Goal: Task Accomplishment & Management: Use online tool/utility

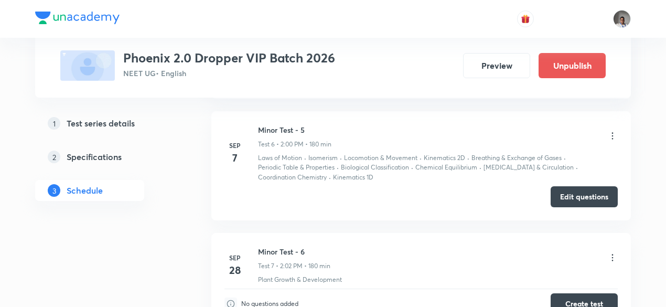
scroll to position [1154, 0]
click at [612, 131] on icon at bounding box center [612, 136] width 10 height 10
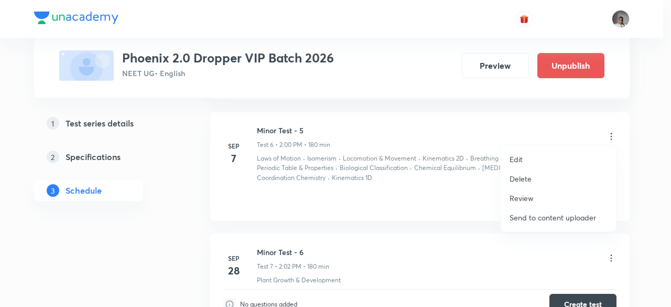
click at [455, 175] on div at bounding box center [335, 153] width 671 height 307
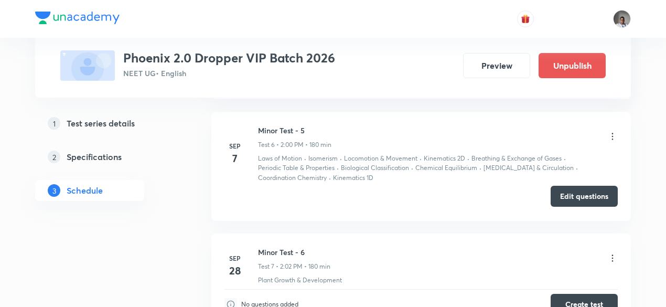
click at [557, 195] on button "Edit questions" at bounding box center [583, 196] width 67 height 21
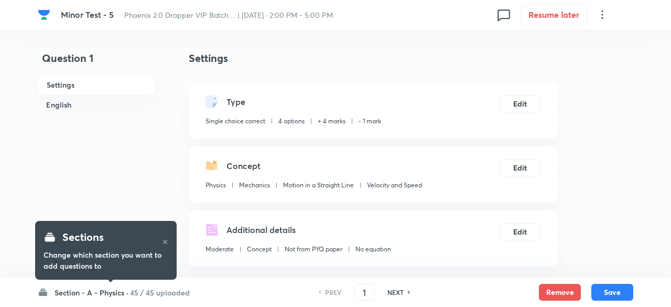
checkbox input "true"
click at [142, 298] on div "Section - A - Physics · 45 / 45 uploaded PREV 1 ​ NEXT Remove Save" at bounding box center [333, 291] width 596 height 29
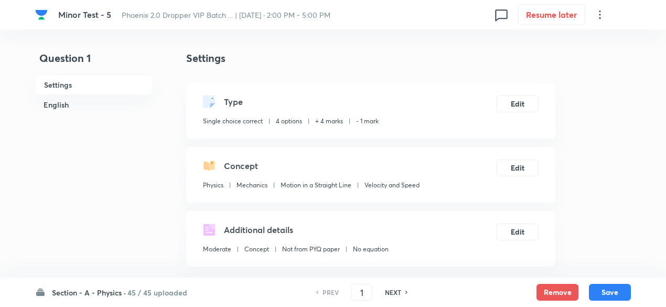
click at [142, 293] on h6 "45 / 45 uploaded" at bounding box center [157, 292] width 60 height 11
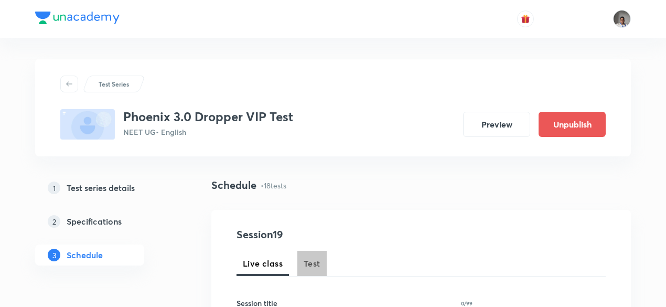
click at [309, 266] on span "Test" at bounding box center [312, 263] width 17 height 13
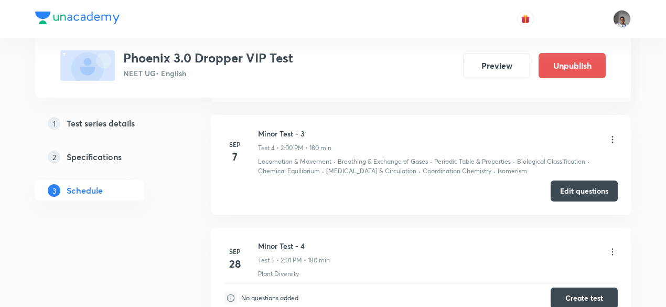
scroll to position [906, 0]
click at [615, 136] on icon at bounding box center [612, 140] width 10 height 10
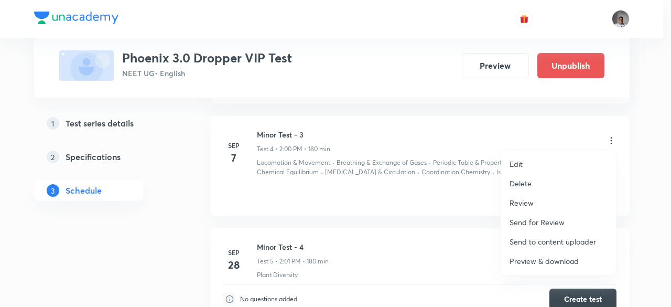
click at [516, 162] on p "Edit" at bounding box center [516, 163] width 13 height 11
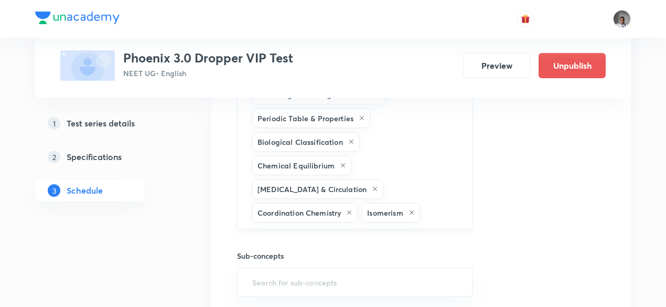
scroll to position [791, 0]
click at [461, 199] on div "Locomotion & Movement Breathing & Exchange of Gases Periodic Table & Properties…" at bounding box center [354, 143] width 235 height 175
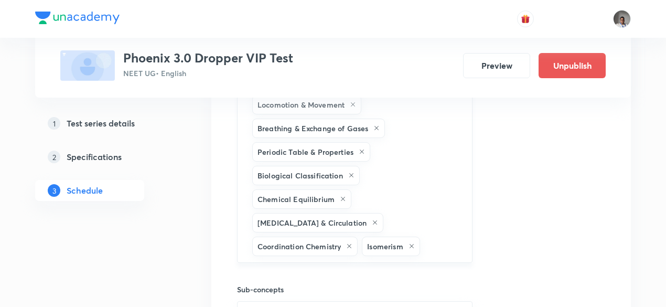
scroll to position [757, 0]
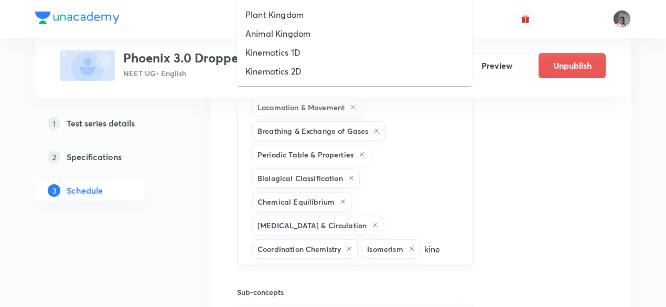
type input "kinem"
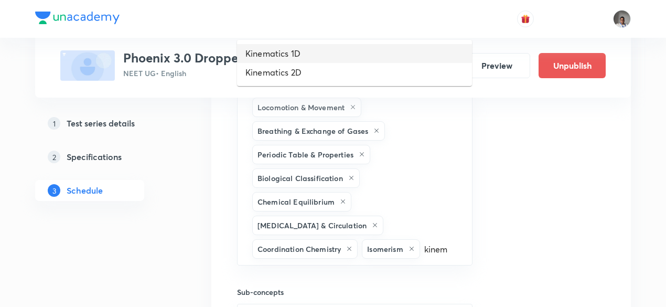
click at [350, 45] on li "Kinematics 1D" at bounding box center [354, 53] width 235 height 19
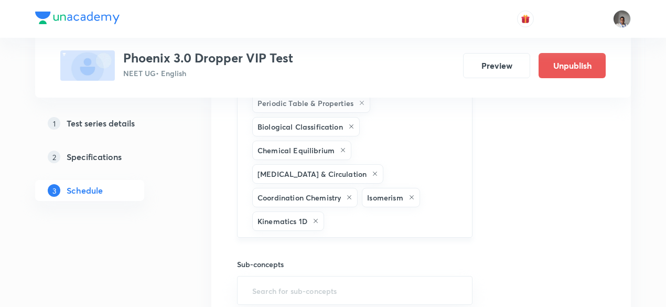
scroll to position [808, 0]
click at [389, 211] on input "text" at bounding box center [392, 220] width 133 height 19
type input "k"
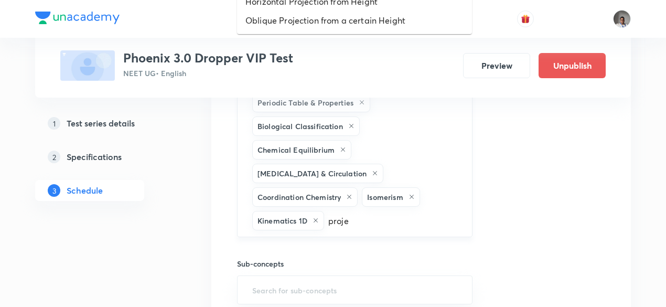
type input "projec"
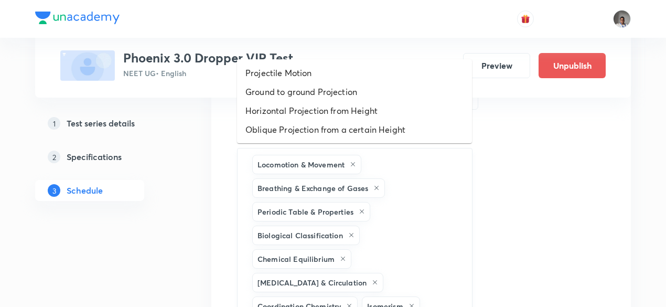
scroll to position [699, 0]
click at [328, 75] on li "Projectile Motion" at bounding box center [354, 73] width 235 height 19
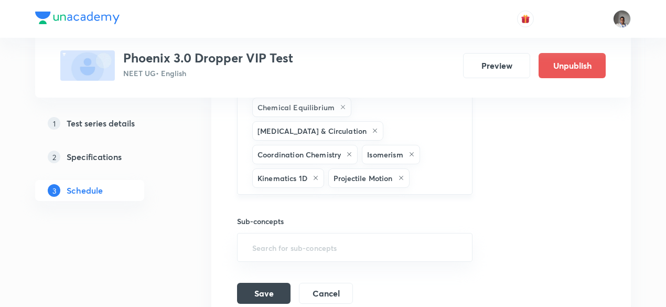
scroll to position [880, 0]
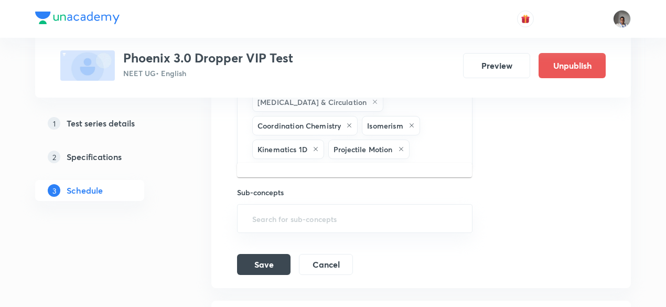
click at [422, 149] on input "text" at bounding box center [436, 148] width 48 height 19
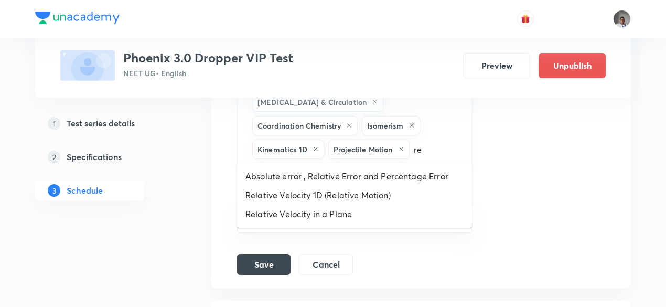
type input "r"
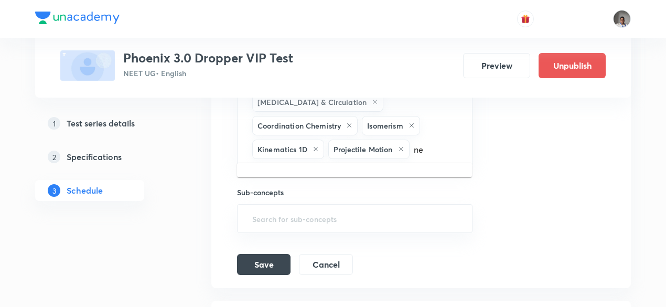
type input "n"
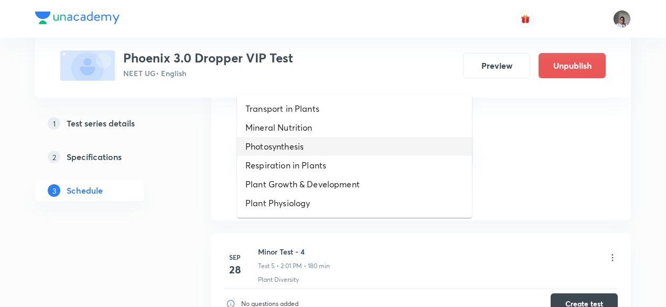
scroll to position [949, 0]
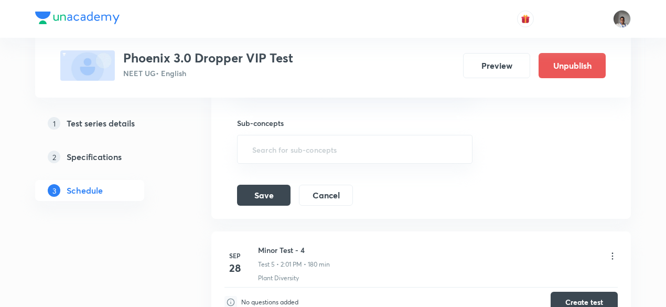
click at [271, 184] on button "Save" at bounding box center [263, 193] width 53 height 21
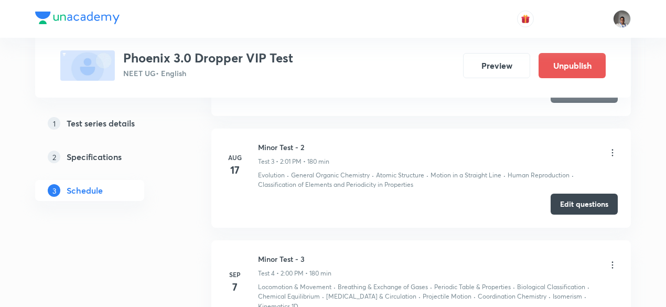
scroll to position [368, 0]
click at [117, 163] on link "2 Specifications" at bounding box center [106, 156] width 143 height 21
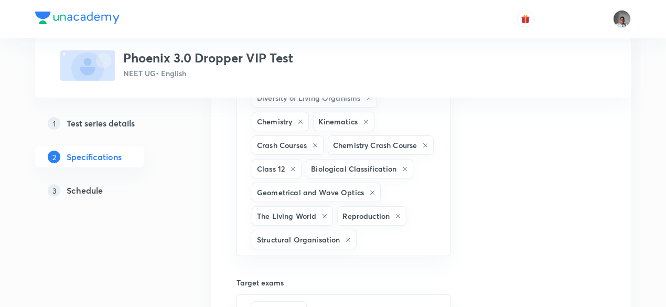
scroll to position [920, 0]
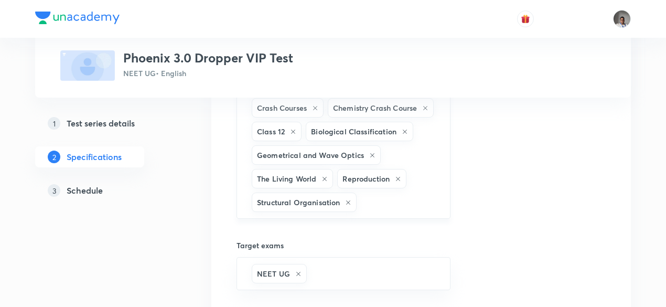
type input "newton"
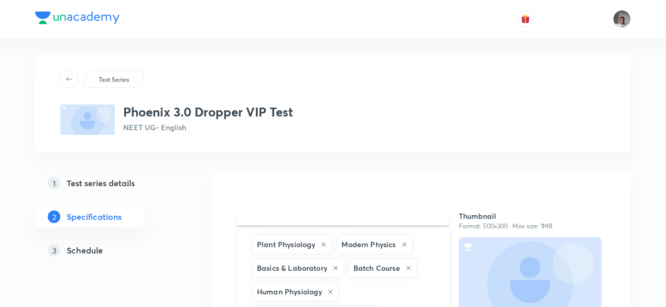
scroll to position [0, 0]
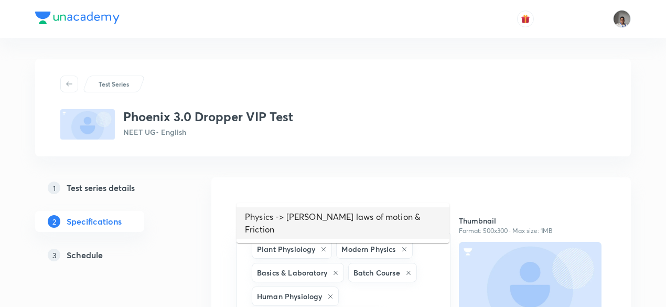
click at [394, 217] on li "Physics -> Newton laws of motion & Friction" at bounding box center [342, 222] width 213 height 31
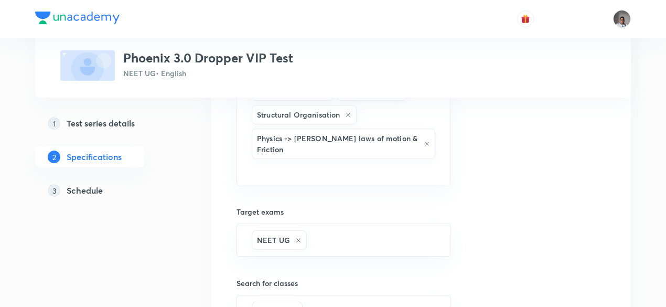
scroll to position [1009, 0]
type input "mech"
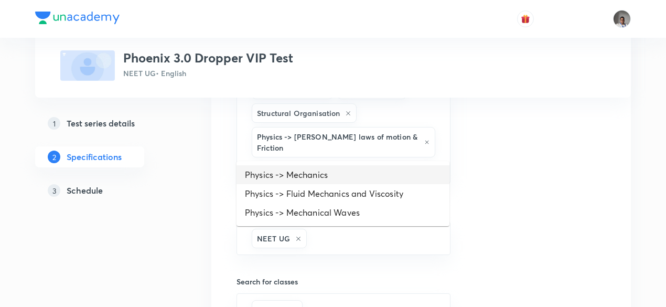
click at [338, 179] on li "Physics -> Mechanics" at bounding box center [342, 174] width 213 height 19
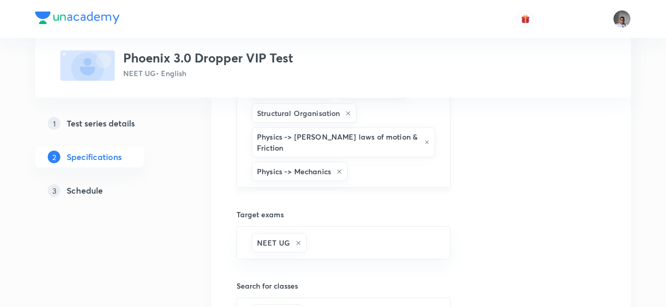
click at [383, 161] on input "text" at bounding box center [394, 170] width 88 height 19
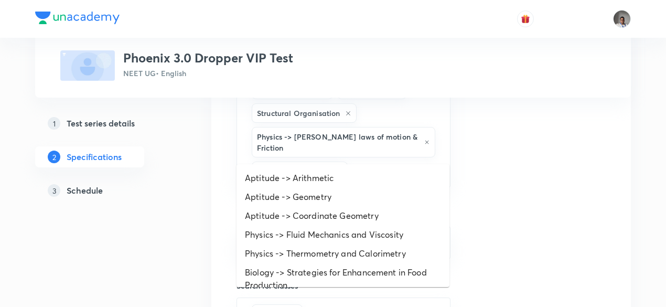
type input "mech"
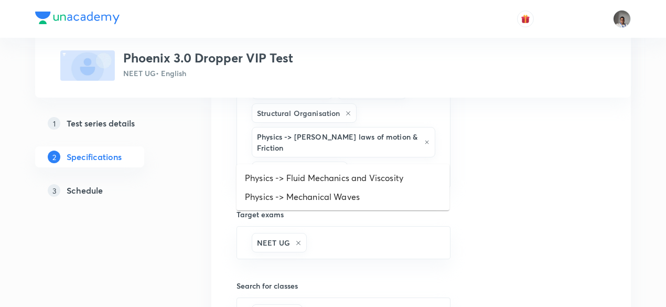
click at [363, 182] on li "Physics -> Fluid Mechanics and Viscosity" at bounding box center [342, 177] width 213 height 19
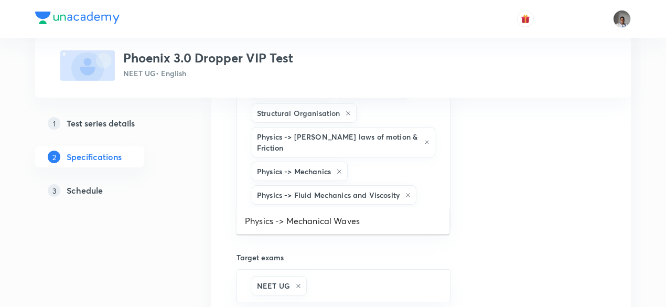
click at [363, 207] on input "text" at bounding box center [344, 216] width 188 height 19
click at [351, 221] on li "Physics -> Mechanical Waves" at bounding box center [342, 220] width 213 height 19
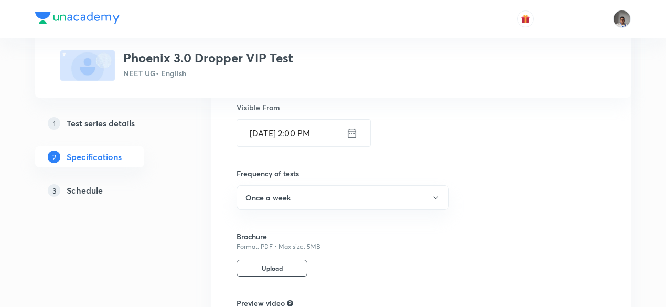
scroll to position [1474, 0]
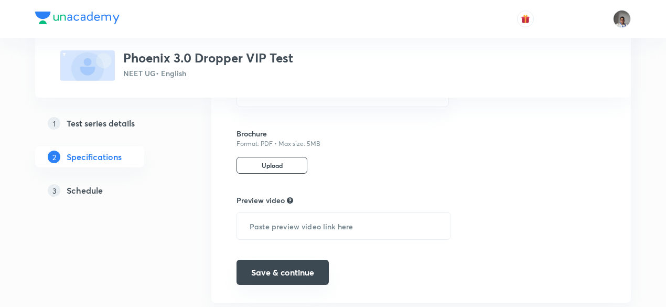
click at [275, 260] on button "Save & continue" at bounding box center [282, 272] width 92 height 25
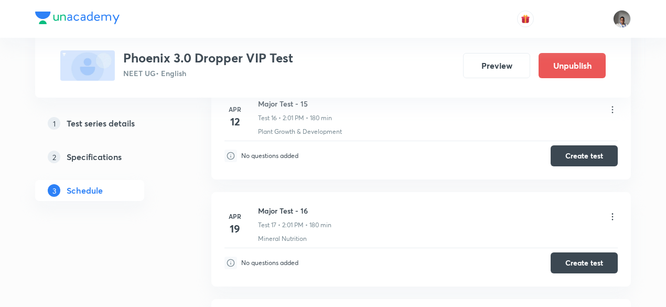
scroll to position [1830, 0]
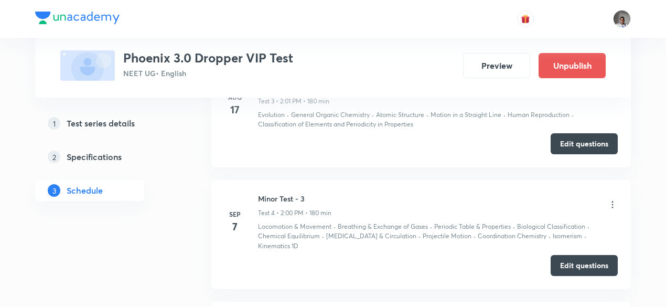
scroll to position [778, 0]
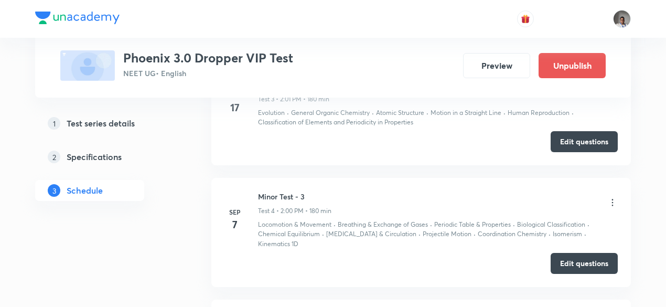
click at [612, 202] on icon at bounding box center [613, 202] width 2 height 7
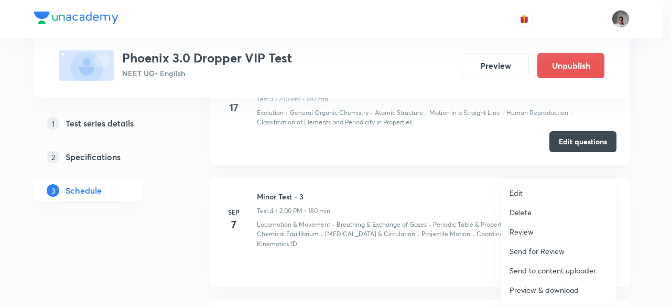
click at [511, 189] on p "Edit" at bounding box center [516, 192] width 13 height 11
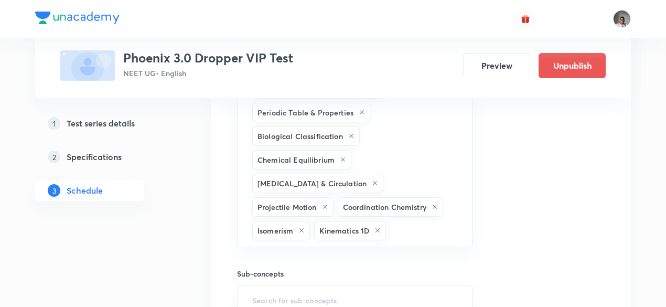
scroll to position [801, 0]
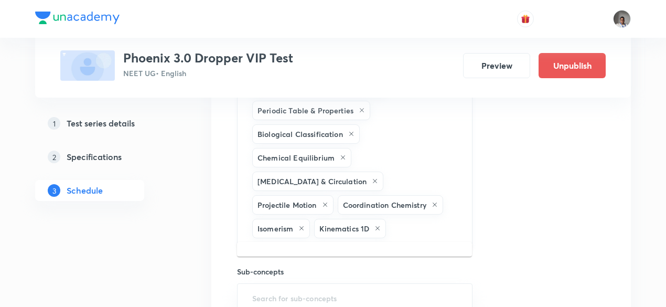
click at [456, 223] on input "text" at bounding box center [423, 228] width 71 height 19
type input "n"
type input "laws"
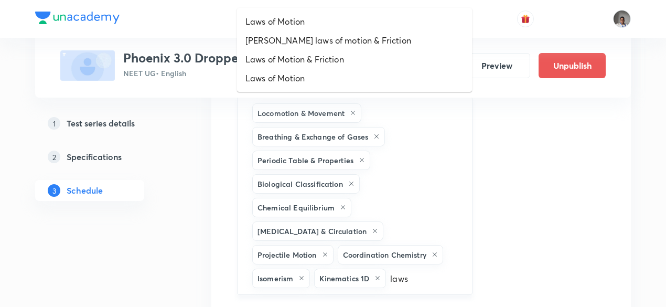
scroll to position [746, 0]
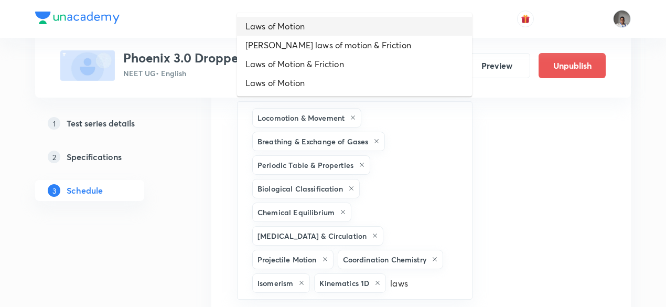
click at [301, 26] on li "Laws of Motion" at bounding box center [354, 26] width 235 height 19
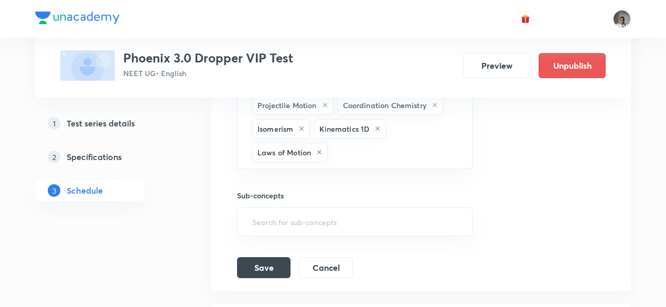
scroll to position [905, 0]
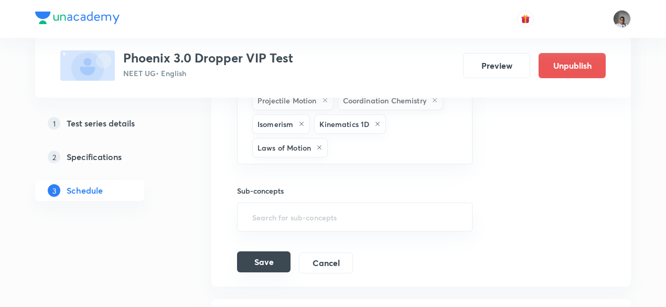
click at [276, 251] on button "Save" at bounding box center [263, 261] width 53 height 21
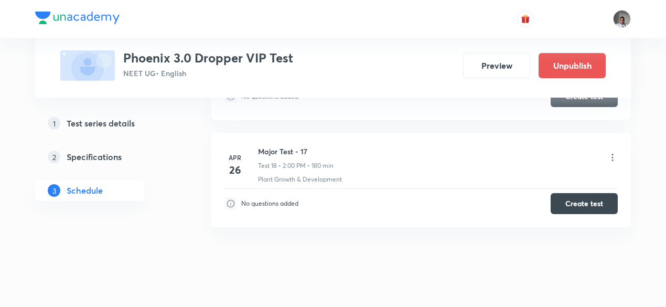
scroll to position [1998, 0]
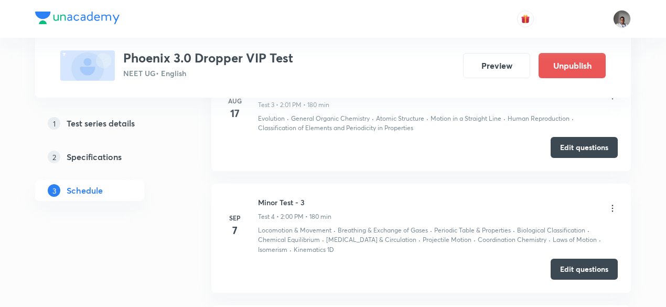
scroll to position [771, 0]
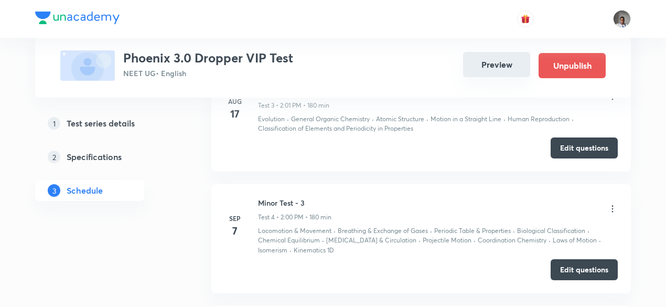
click at [482, 67] on button "Preview" at bounding box center [496, 64] width 67 height 25
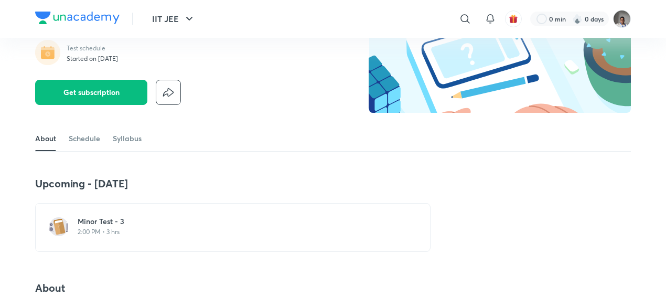
scroll to position [118, 0]
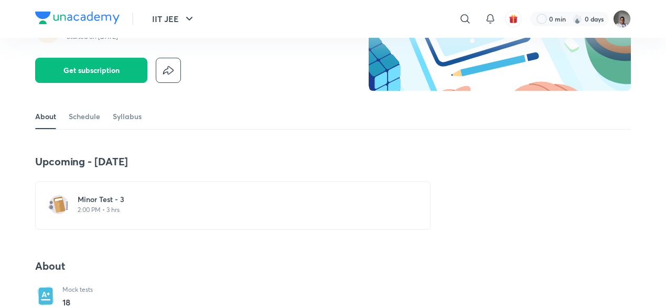
click at [140, 193] on div "Minor Test - 3 2:00 PM • 3 hrs" at bounding box center [232, 205] width 395 height 49
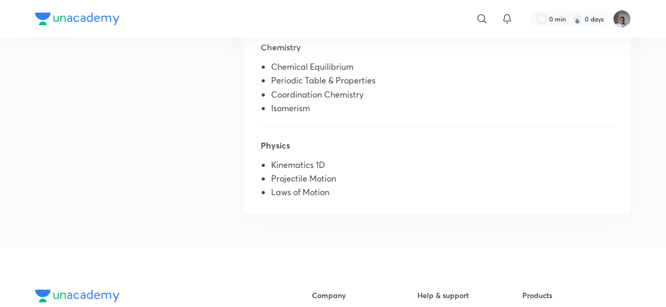
scroll to position [381, 0]
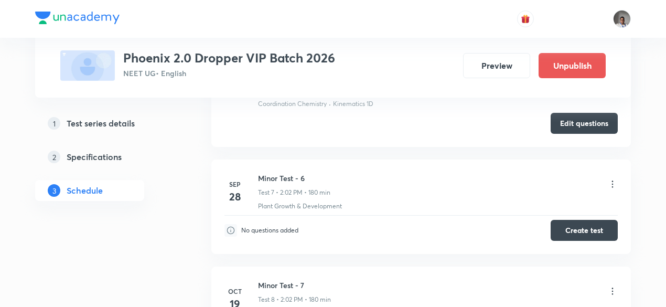
scroll to position [1242, 0]
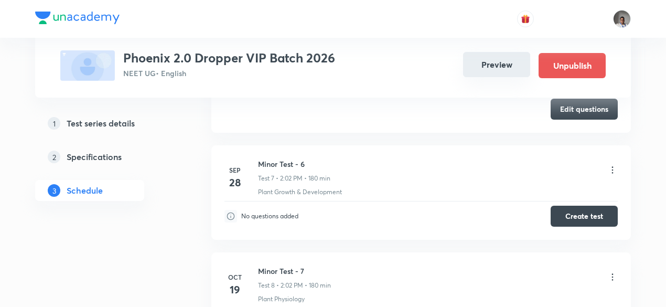
click at [489, 62] on button "Preview" at bounding box center [496, 64] width 67 height 25
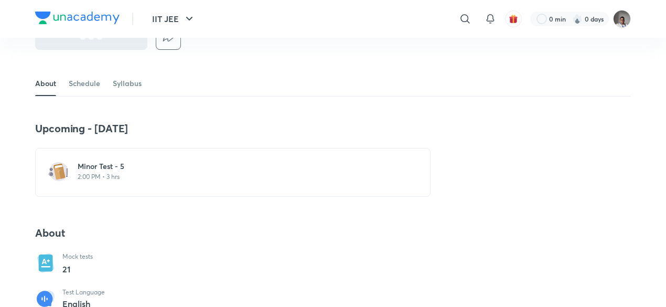
scroll to position [186, 0]
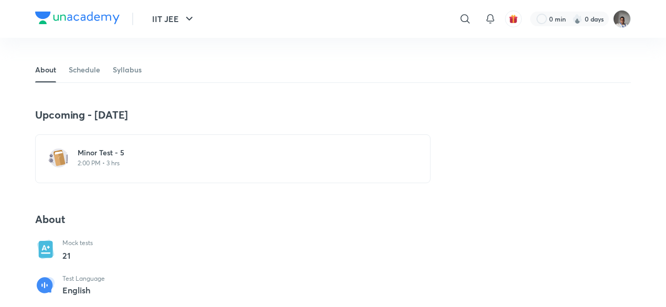
click at [123, 165] on p "2:00 PM • 3 hrs" at bounding box center [239, 163] width 323 height 8
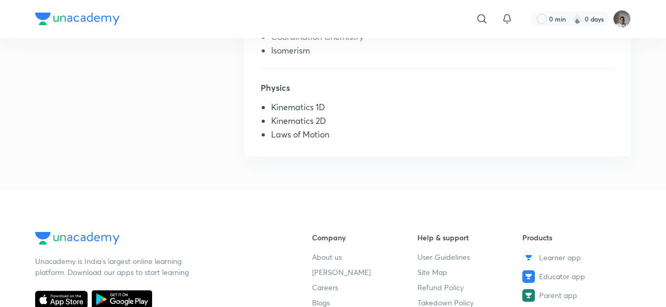
scroll to position [438, 0]
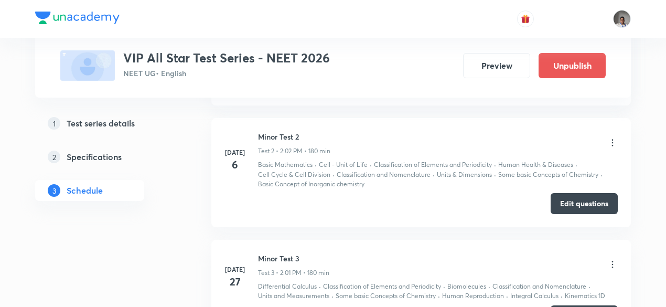
scroll to position [690, 0]
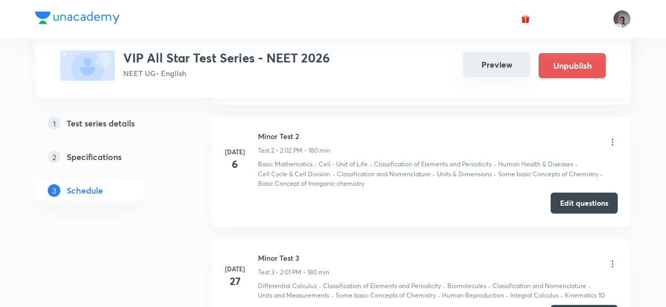
click at [482, 59] on button "Preview" at bounding box center [496, 64] width 67 height 25
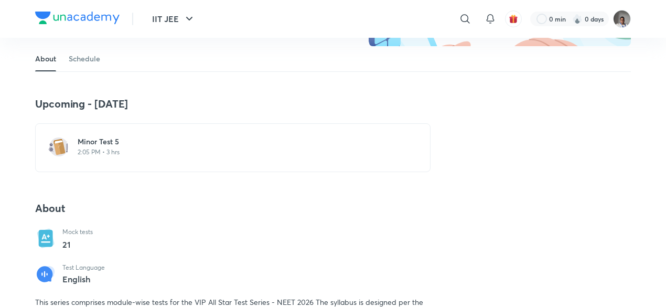
scroll to position [164, 0]
click at [99, 129] on div "[MEDICAL_DATA] 5 2:05 PM • 3 hrs" at bounding box center [232, 146] width 395 height 49
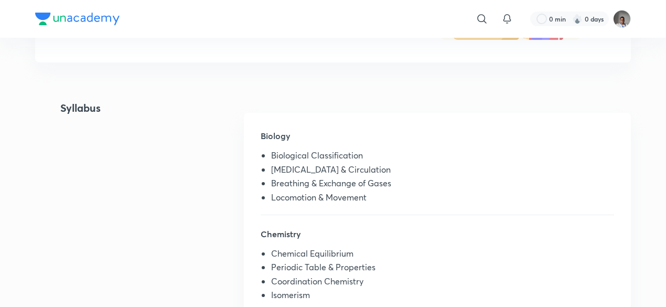
scroll to position [191, 0]
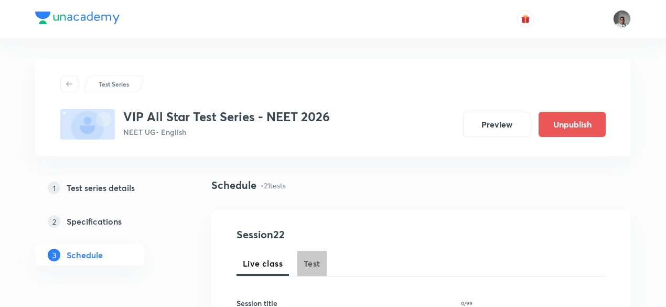
click at [321, 266] on button "Test" at bounding box center [311, 263] width 29 height 25
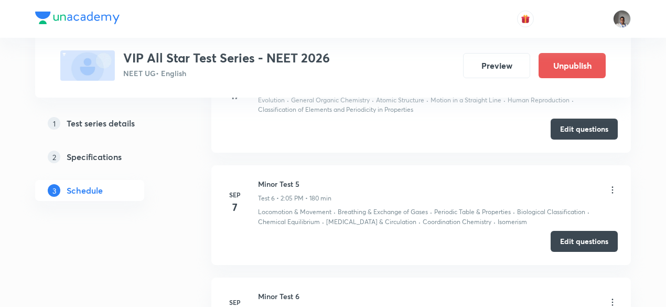
scroll to position [1107, 0]
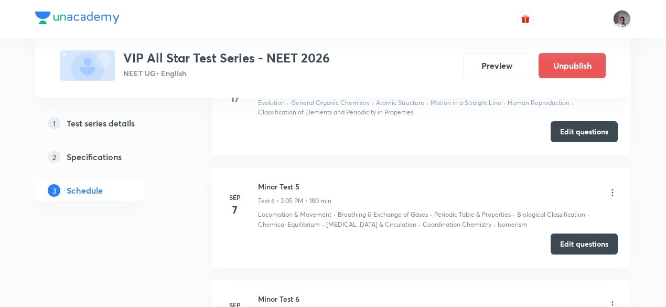
click at [611, 187] on icon at bounding box center [612, 192] width 10 height 10
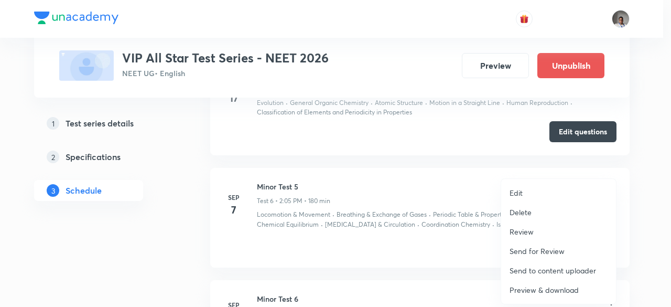
click at [518, 191] on p "Edit" at bounding box center [516, 192] width 13 height 11
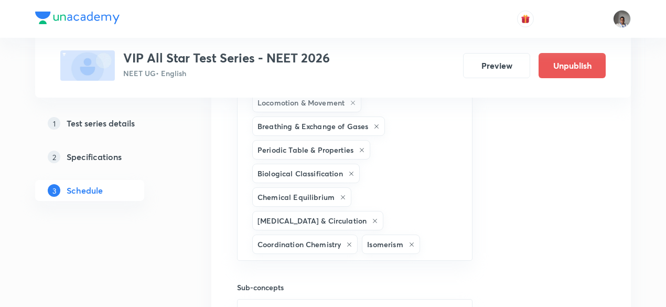
scroll to position [998, 0]
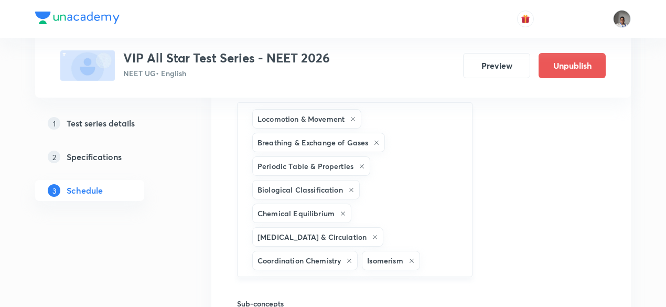
click at [451, 238] on div "Locomotion & Movement Breathing & Exchange of Gases Periodic Table & Properties…" at bounding box center [354, 189] width 235 height 175
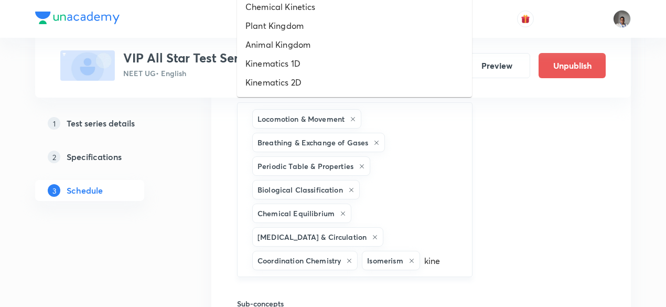
type input "kinem"
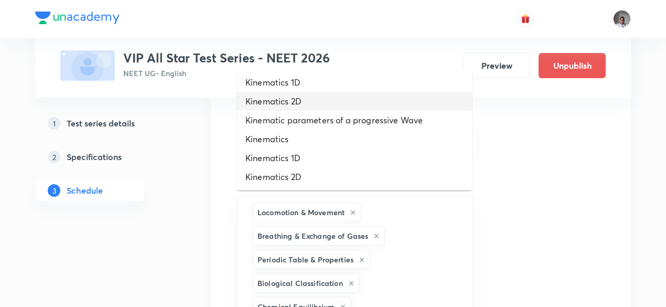
scroll to position [903, 0]
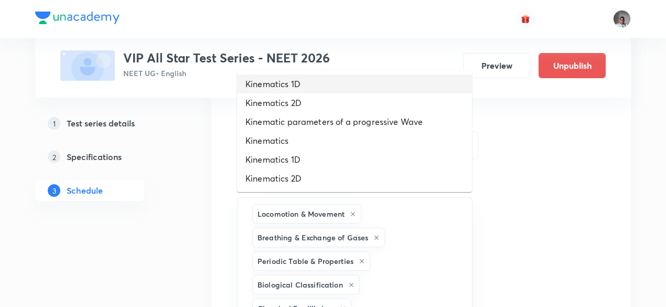
click at [322, 87] on li "Kinematics 1D" at bounding box center [354, 83] width 235 height 19
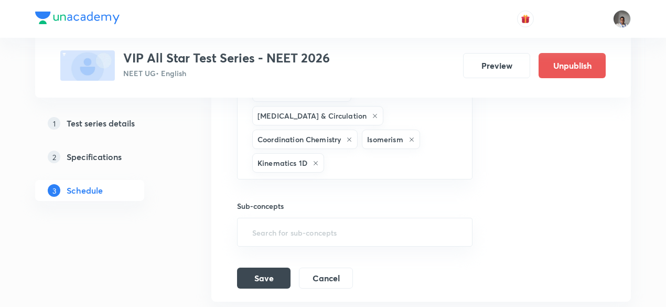
scroll to position [1127, 0]
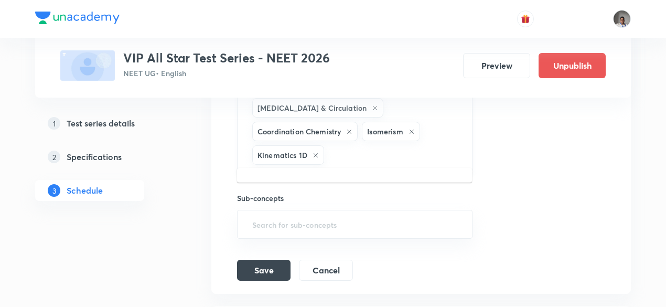
click at [349, 145] on input "text" at bounding box center [392, 154] width 133 height 19
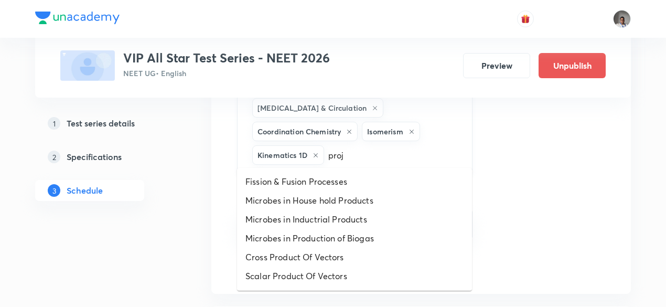
type input "proje"
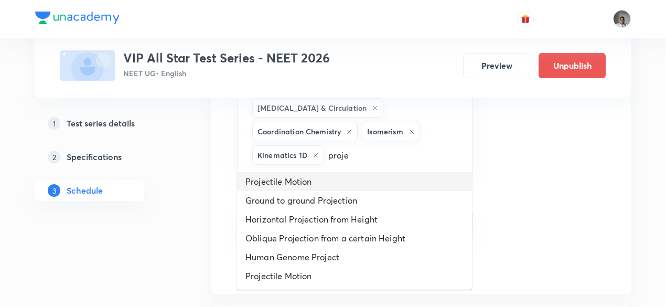
click at [308, 180] on li "Projectile Motion" at bounding box center [354, 181] width 235 height 19
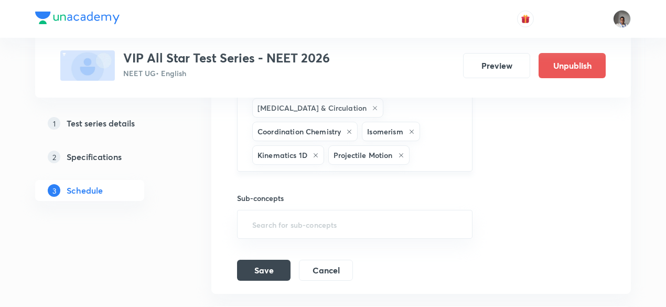
click at [455, 153] on input "text" at bounding box center [436, 154] width 48 height 19
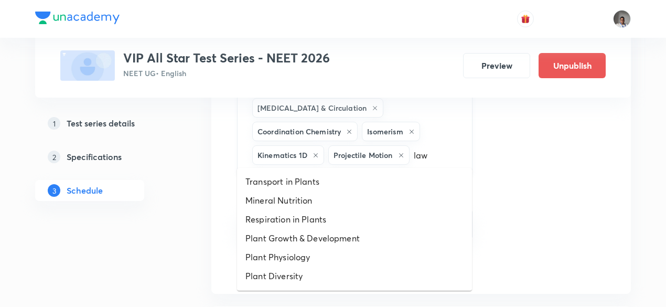
type input "laws"
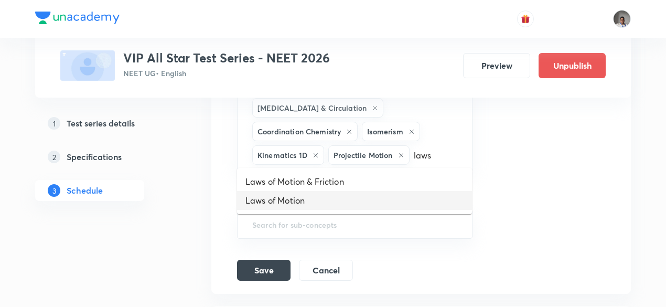
click at [336, 198] on li "Laws of Motion" at bounding box center [354, 200] width 235 height 19
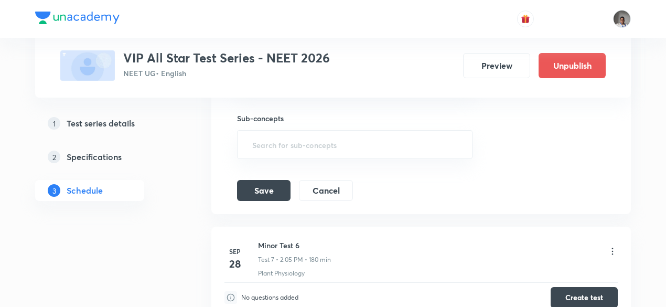
scroll to position [1239, 0]
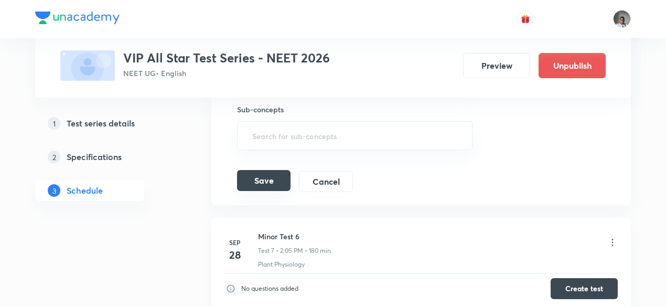
click at [269, 172] on button "Save" at bounding box center [263, 180] width 53 height 21
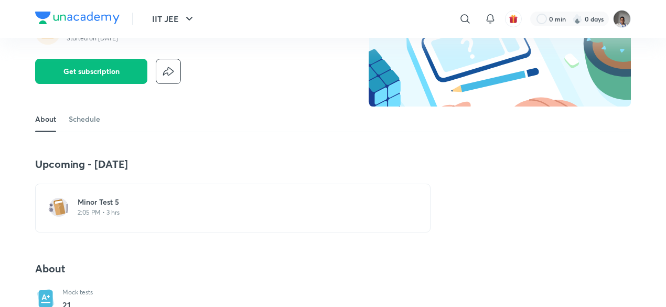
scroll to position [98, 0]
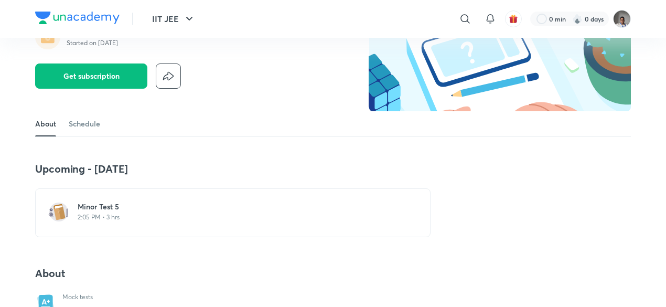
click at [113, 208] on h6 "Minor Test 5" at bounding box center [239, 206] width 323 height 10
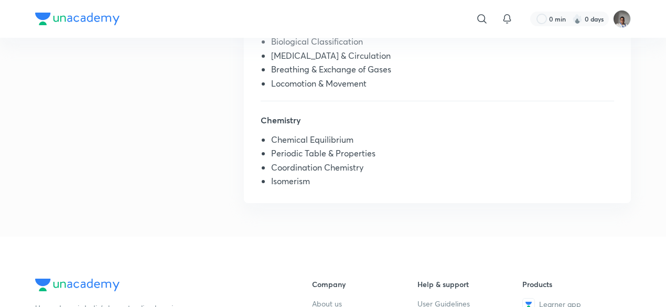
scroll to position [309, 0]
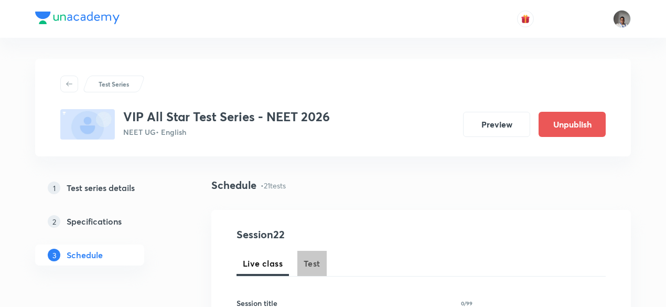
click at [308, 262] on span "Test" at bounding box center [312, 263] width 17 height 13
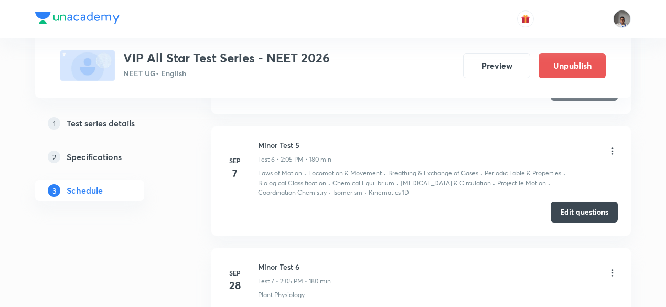
scroll to position [1149, 0]
click at [577, 210] on button "Edit questions" at bounding box center [583, 210] width 67 height 21
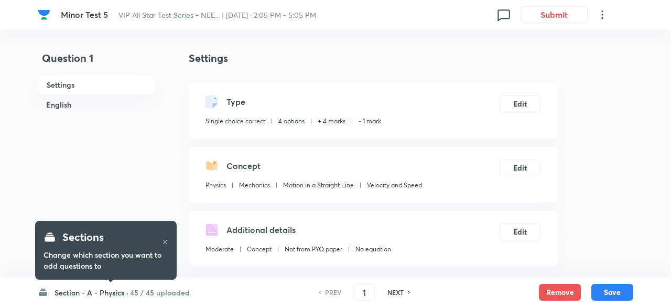
checkbox input "true"
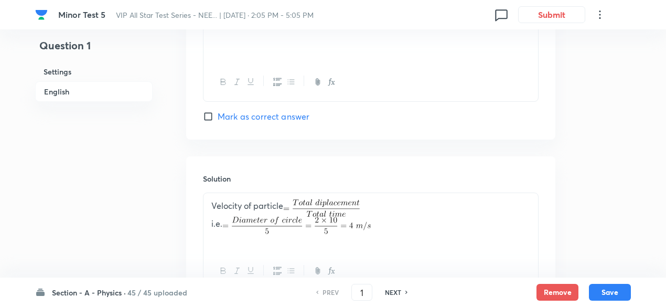
scroll to position [1112, 0]
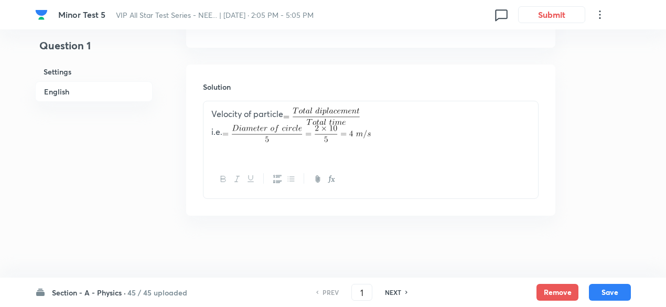
click at [390, 294] on h6 "NEXT" at bounding box center [393, 291] width 16 height 9
type input "2"
checkbox input "false"
checkbox input "true"
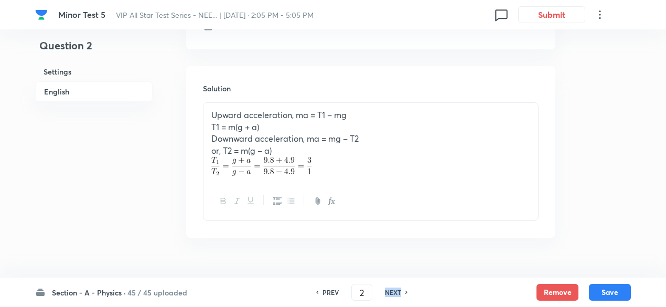
click at [390, 294] on h6 "NEXT" at bounding box center [393, 291] width 16 height 9
type input "3"
checkbox input "false"
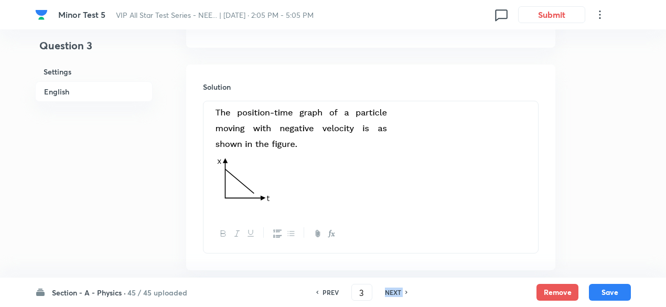
checkbox input "true"
click at [390, 294] on h6 "NEXT" at bounding box center [393, 291] width 16 height 9
type input "4"
checkbox input "false"
checkbox input "true"
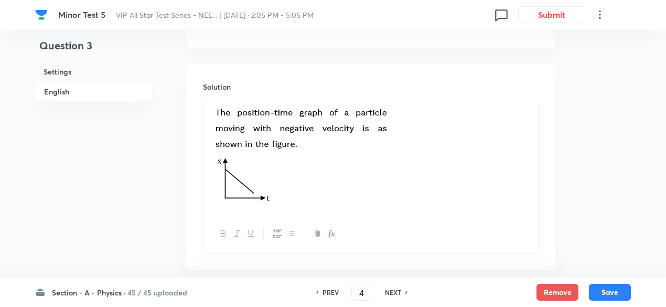
click at [390, 294] on h6 "NEXT" at bounding box center [393, 291] width 16 height 9
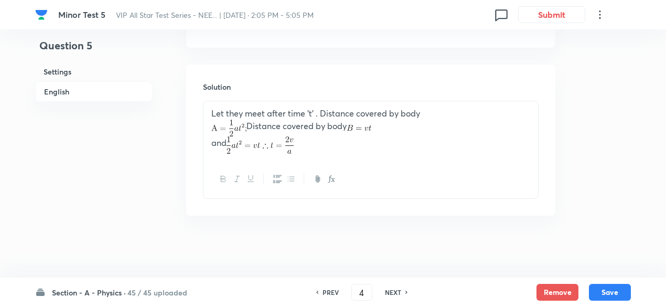
type input "5"
checkbox input "true"
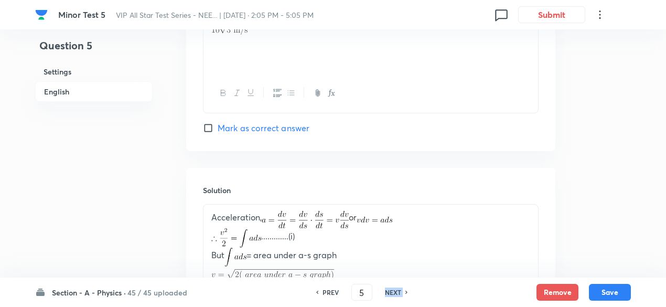
click at [390, 294] on h6 "NEXT" at bounding box center [393, 291] width 16 height 9
type input "6"
checkbox input "false"
checkbox input "true"
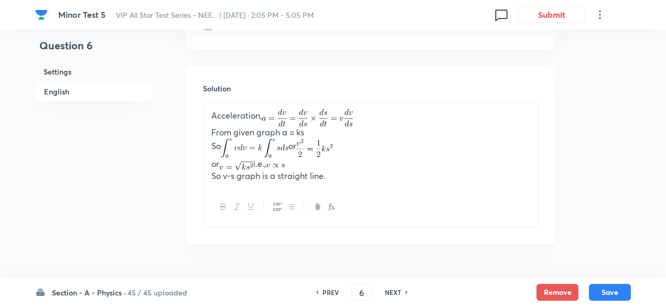
click at [390, 294] on h6 "NEXT" at bounding box center [393, 291] width 16 height 9
type input "7"
checkbox input "true"
click at [390, 294] on h6 "NEXT" at bounding box center [393, 291] width 16 height 9
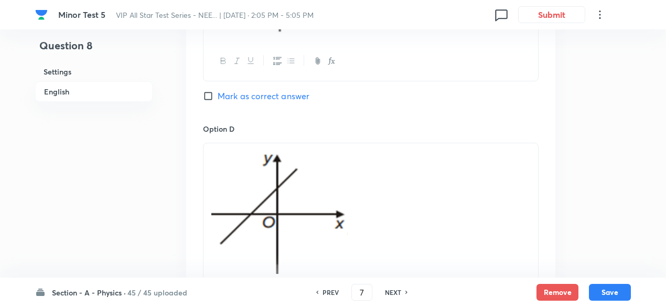
type input "8"
checkbox input "false"
checkbox input "true"
click at [390, 294] on h6 "NEXT" at bounding box center [393, 291] width 16 height 9
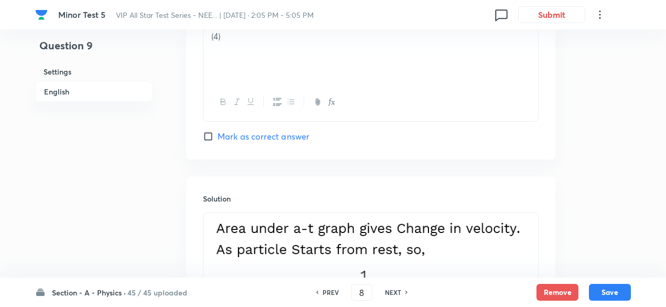
type input "9"
checkbox input "false"
checkbox input "true"
click at [390, 294] on h6 "NEXT" at bounding box center [393, 291] width 16 height 9
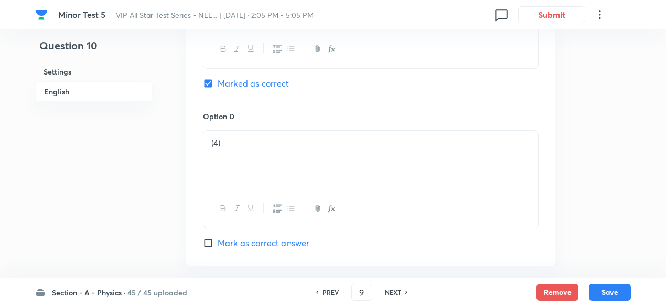
type input "10"
checkbox input "false"
checkbox input "true"
click at [390, 294] on h6 "NEXT" at bounding box center [393, 291] width 16 height 9
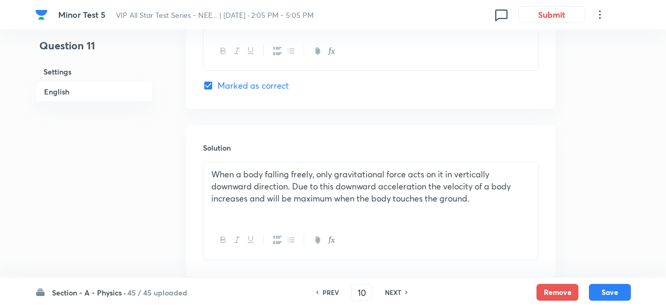
type input "11"
checkbox input "true"
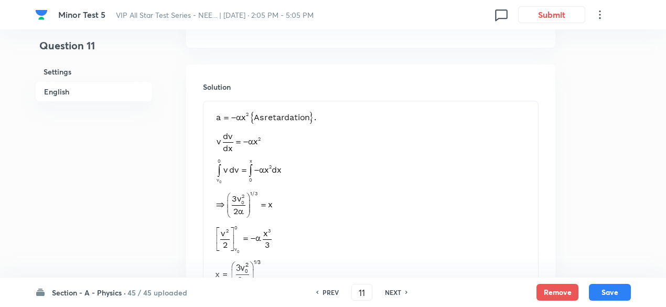
click at [328, 293] on h6 "PREV" at bounding box center [330, 291] width 16 height 9
type input "10"
checkbox input "true"
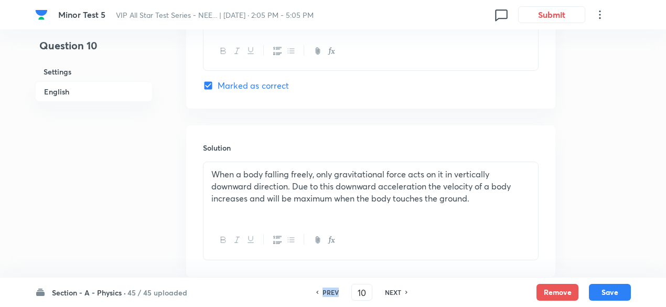
click at [328, 293] on h6 "PREV" at bounding box center [330, 291] width 16 height 9
type input "9"
checkbox input "false"
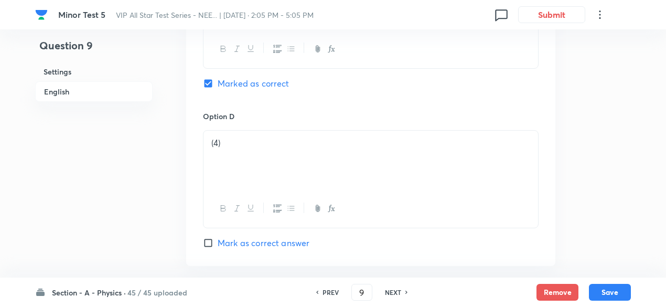
checkbox input "true"
click at [328, 293] on h6 "PREV" at bounding box center [330, 291] width 16 height 9
type input "8"
checkbox input "false"
checkbox input "true"
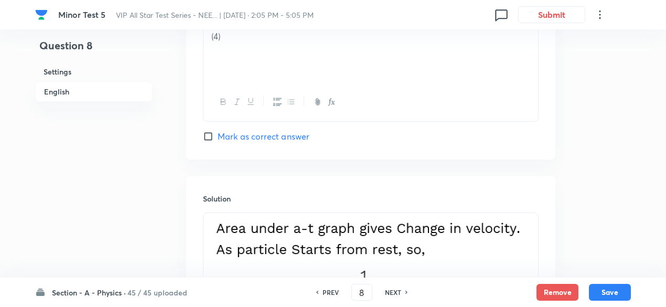
scroll to position [1303, 0]
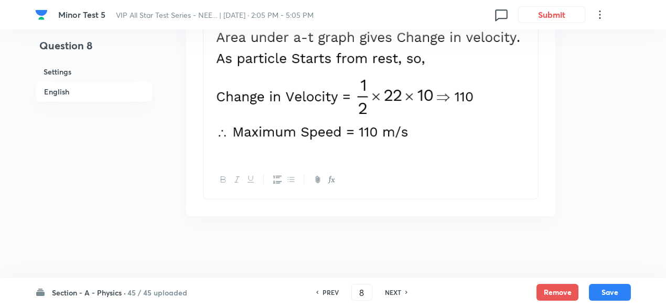
click at [390, 291] on h6 "NEXT" at bounding box center [393, 291] width 16 height 9
type input "9"
checkbox input "false"
checkbox input "true"
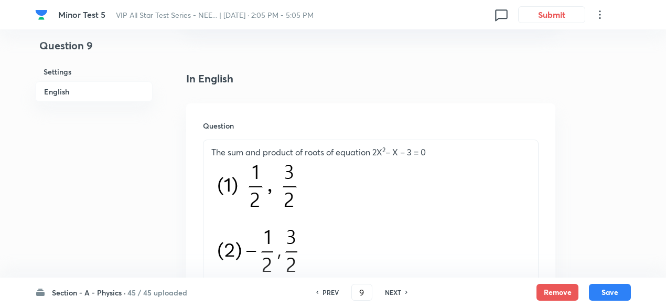
scroll to position [249, 0]
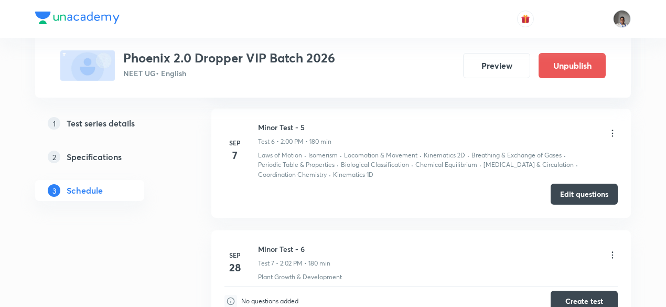
scroll to position [1158, 0]
click at [571, 192] on button "Edit questions" at bounding box center [583, 192] width 67 height 21
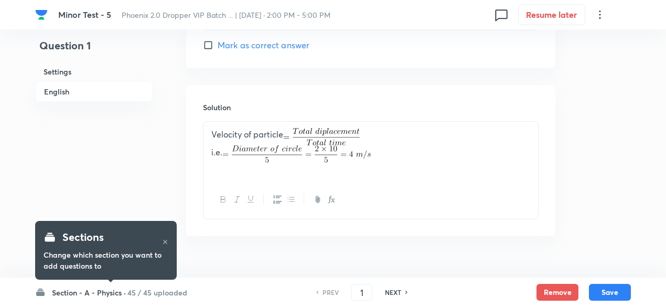
scroll to position [1112, 0]
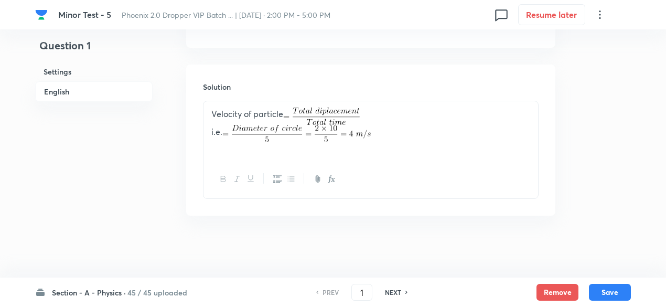
click at [391, 293] on h6 "NEXT" at bounding box center [393, 291] width 16 height 9
type input "2"
checkbox input "false"
checkbox input "true"
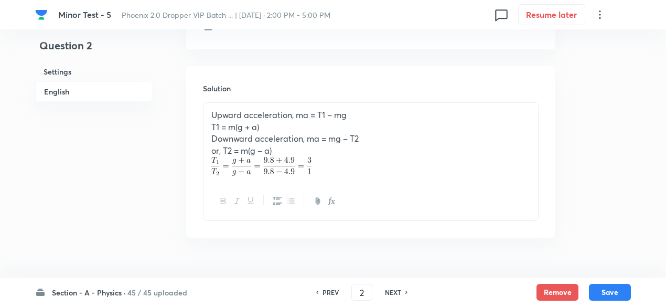
click at [391, 293] on h6 "NEXT" at bounding box center [393, 291] width 16 height 9
type input "3"
checkbox input "true"
checkbox input "false"
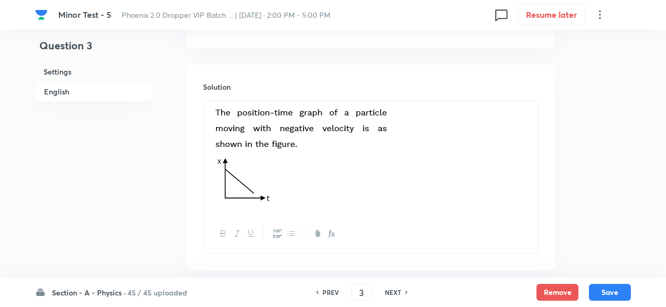
click at [391, 293] on h6 "NEXT" at bounding box center [393, 291] width 16 height 9
type input "4"
checkbox input "false"
checkbox input "true"
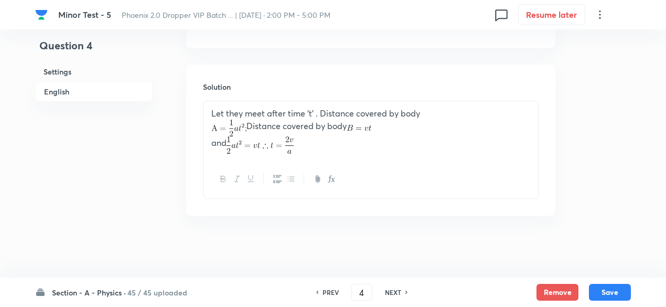
click at [391, 293] on h6 "NEXT" at bounding box center [393, 291] width 16 height 9
type input "5"
checkbox input "true"
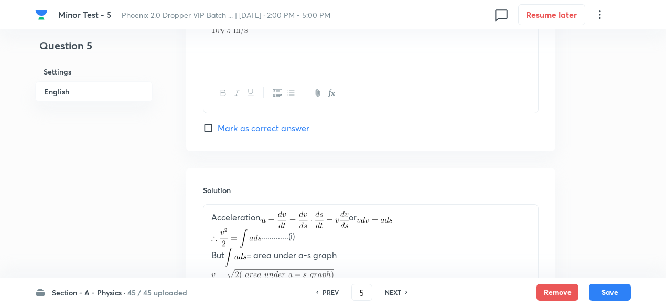
click at [391, 293] on h6 "NEXT" at bounding box center [393, 291] width 16 height 9
type input "6"
checkbox input "false"
checkbox input "true"
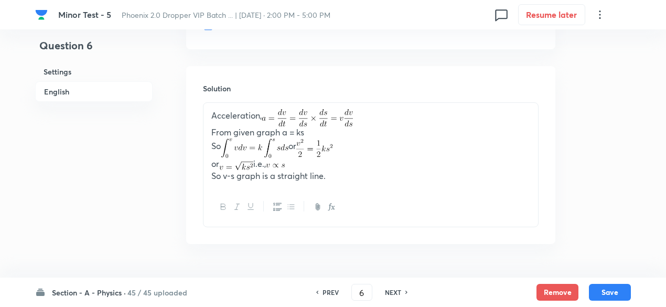
click at [391, 293] on h6 "NEXT" at bounding box center [393, 291] width 16 height 9
type input "7"
checkbox input "true"
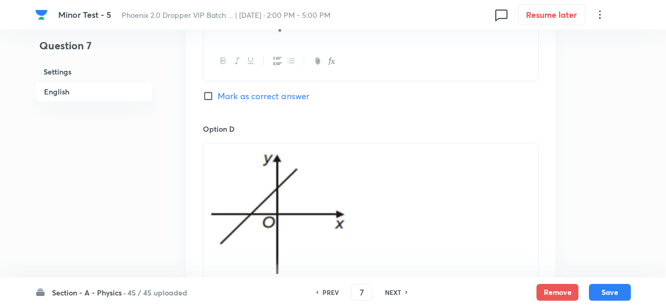
click at [391, 293] on h6 "NEXT" at bounding box center [393, 291] width 16 height 9
type input "8"
checkbox input "true"
checkbox input "false"
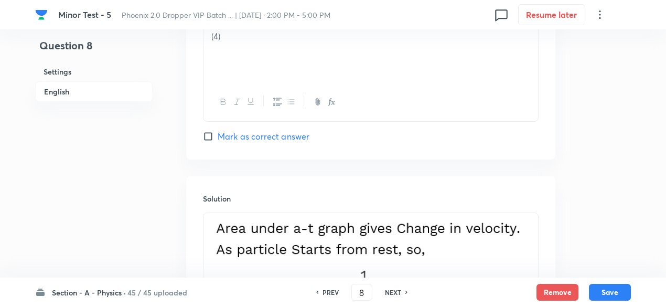
scroll to position [1303, 0]
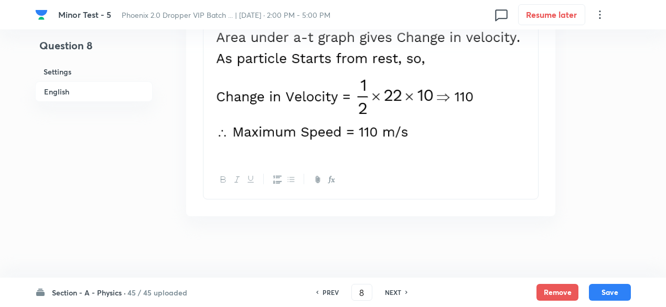
click at [393, 290] on h6 "NEXT" at bounding box center [393, 291] width 16 height 9
type input "9"
checkbox input "false"
checkbox input "true"
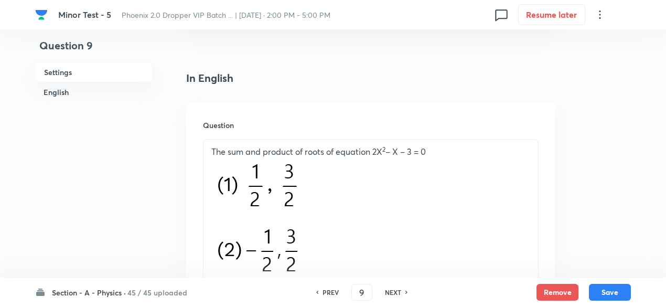
scroll to position [238, 0]
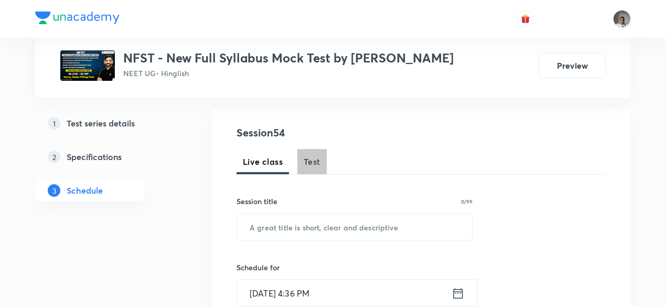
click at [314, 160] on span "Test" at bounding box center [312, 161] width 17 height 13
